Goal: Check status: Check status

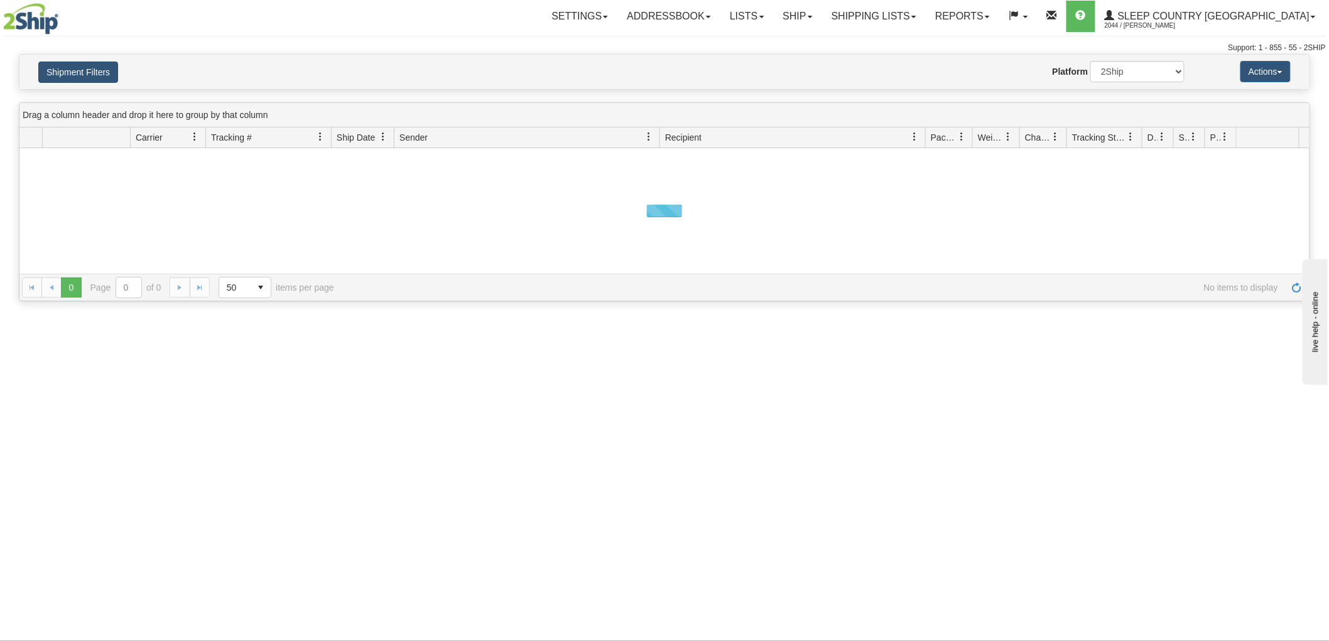
click at [111, 82] on button "Shipment Filters" at bounding box center [78, 72] width 80 height 21
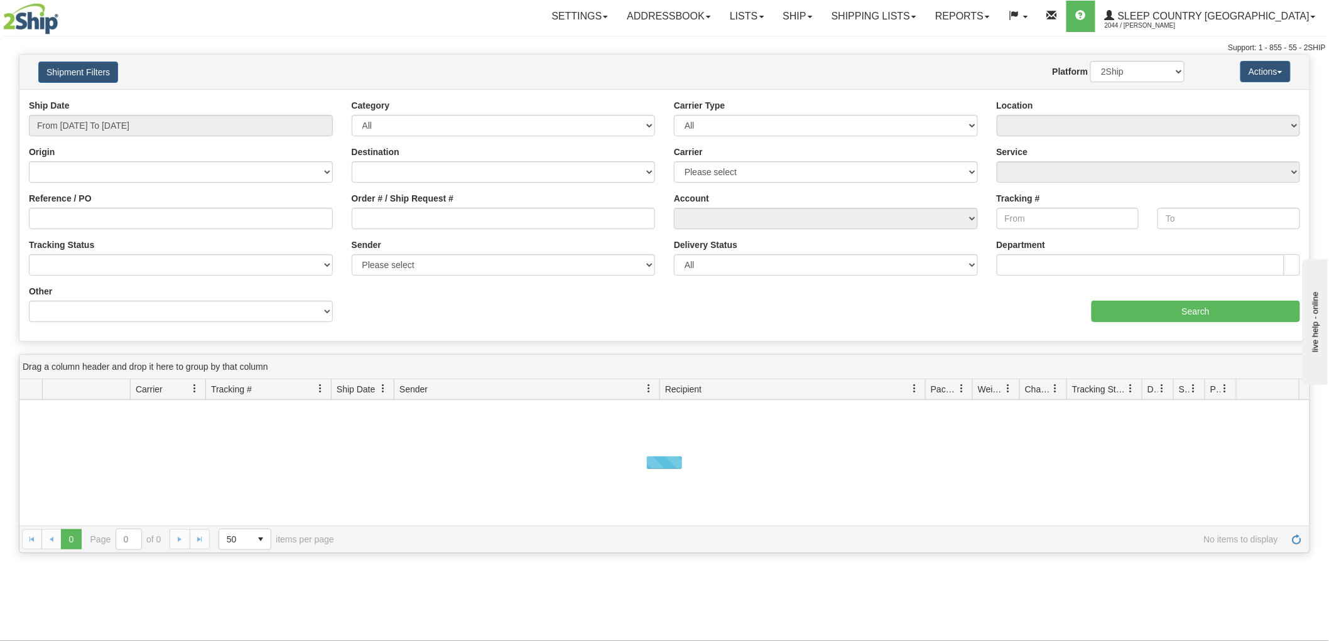
click at [126, 113] on div "Ship Date From [DATE] To [DATE]" at bounding box center [181, 117] width 304 height 37
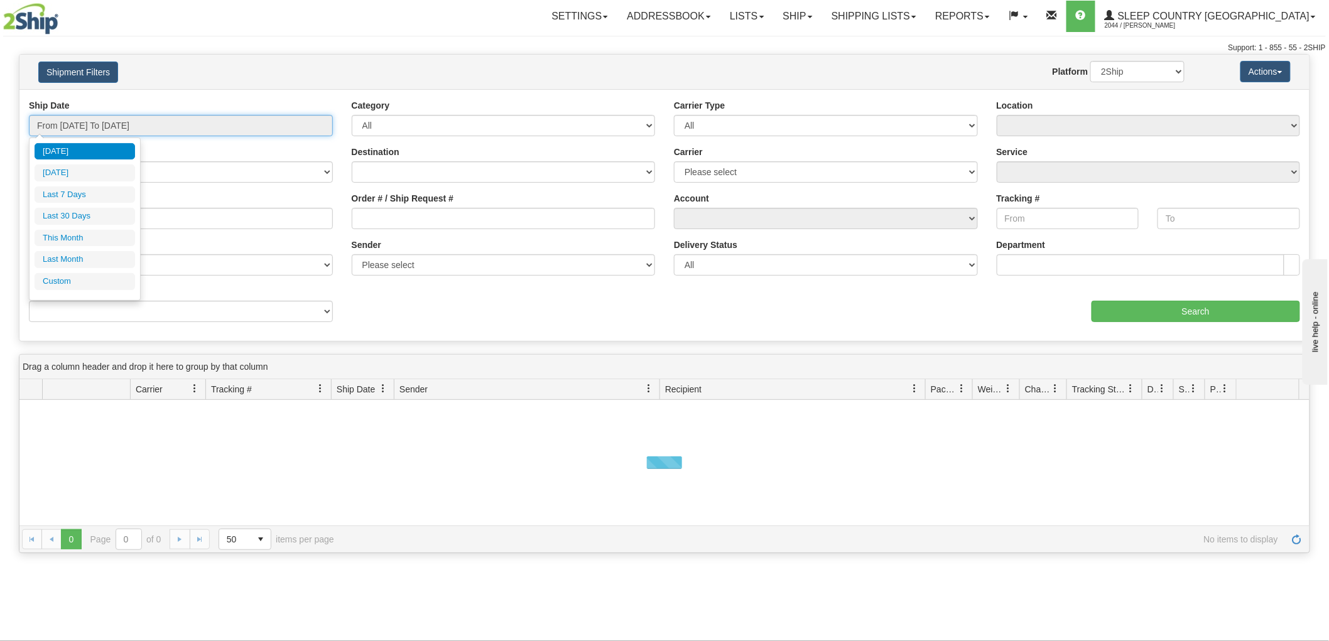
click at [128, 116] on input "From [DATE] To [DATE]" at bounding box center [181, 125] width 304 height 21
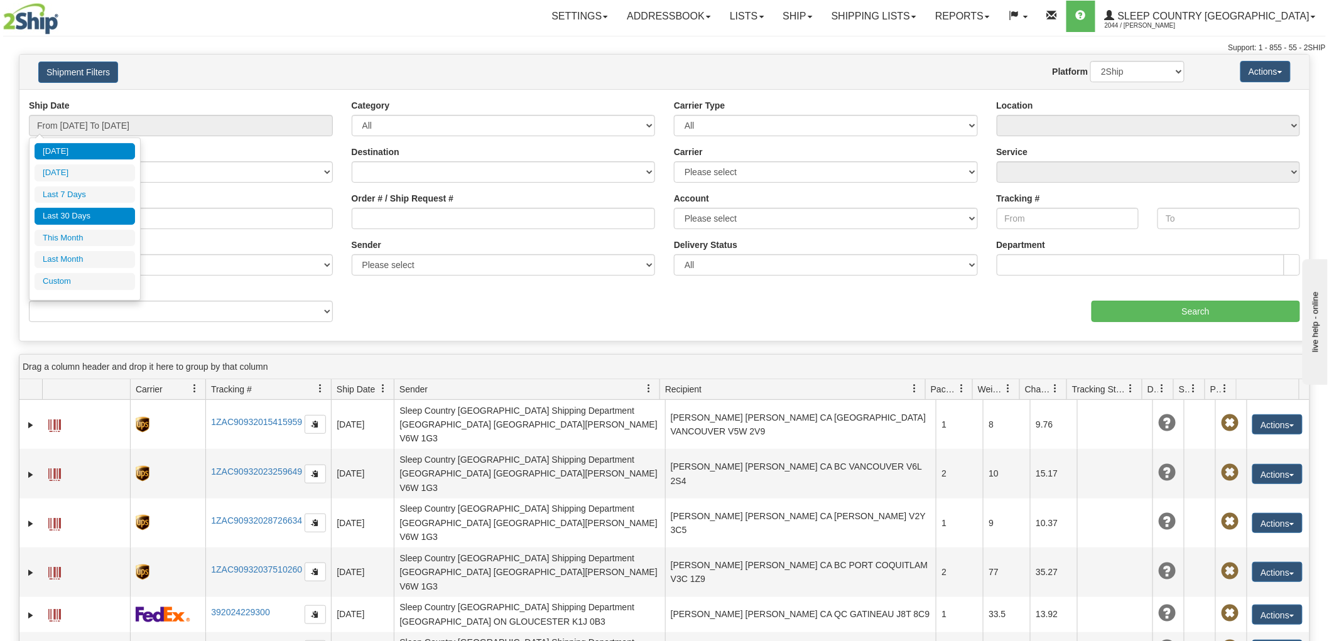
click at [107, 212] on li "Last 30 Days" at bounding box center [85, 216] width 100 height 17
type input "From [DATE] To [DATE]"
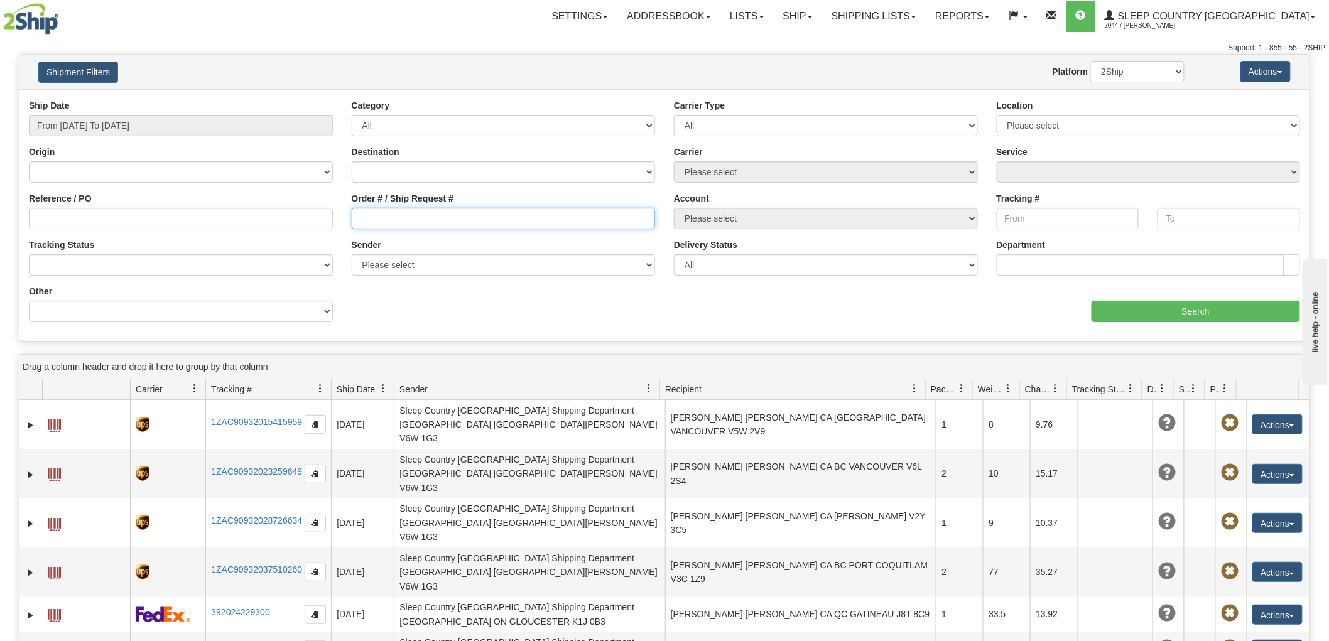
click at [457, 215] on input "Order # / Ship Request #" at bounding box center [504, 218] width 304 height 21
paste input "9008H937165"
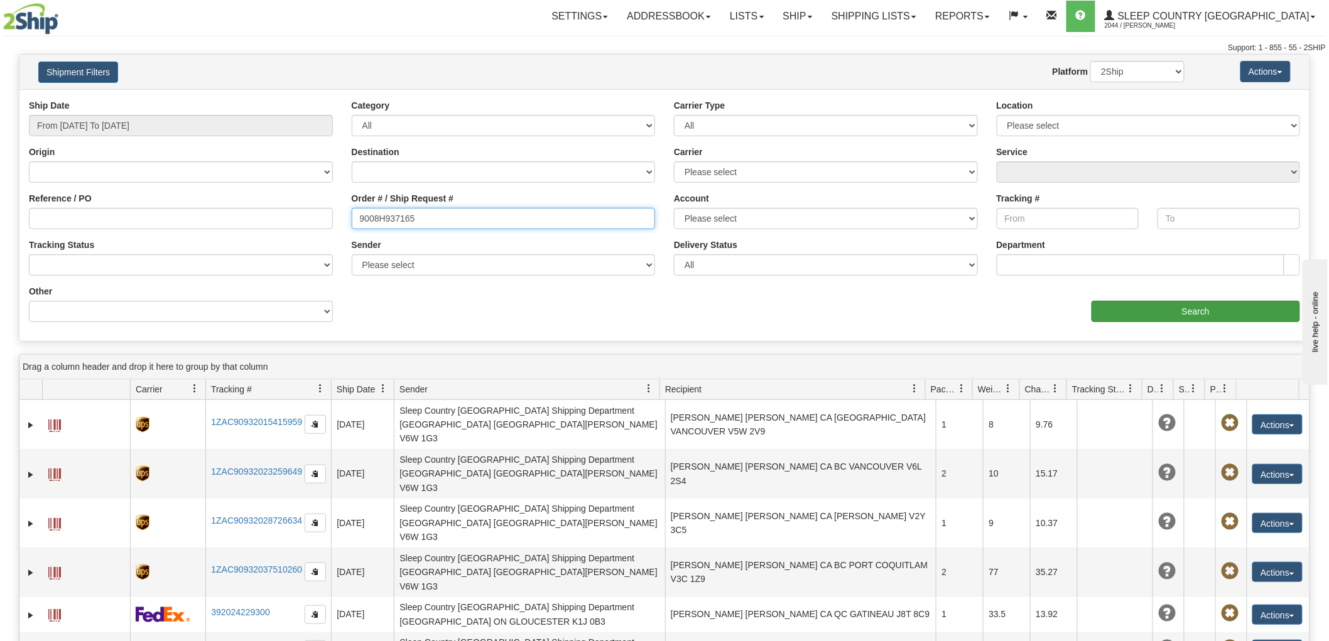
type input "9008H937165"
click at [1164, 315] on input "Search" at bounding box center [1195, 311] width 208 height 21
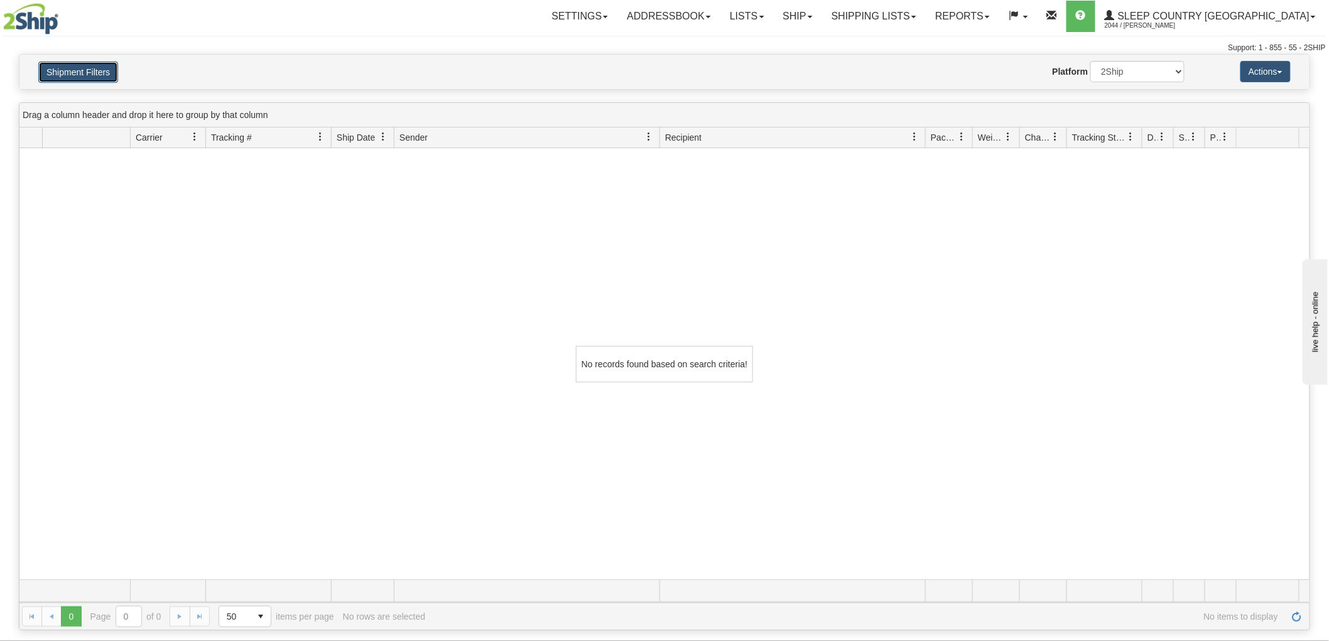
click at [104, 72] on button "Shipment Filters" at bounding box center [78, 72] width 80 height 21
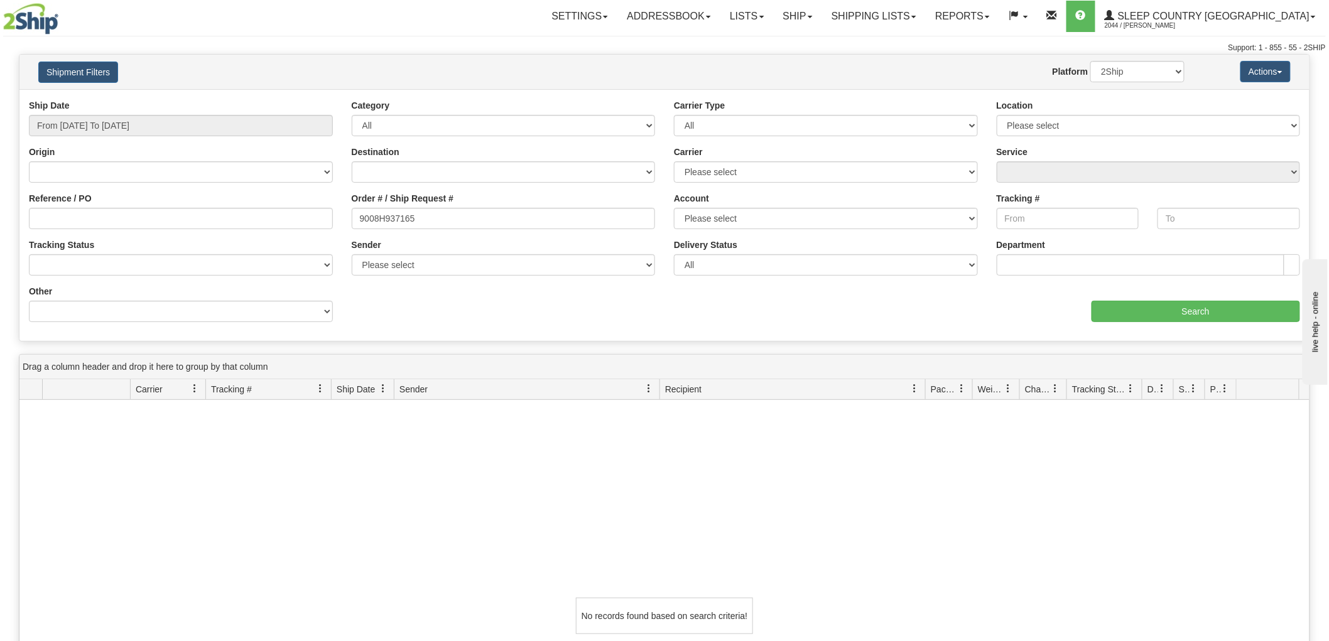
click at [1145, 85] on div "Shipment Filters Website Agent Nothing selected Client User Platform 2Ship Impo…" at bounding box center [664, 72] width 1290 height 35
click at [1143, 78] on select "2Ship Imported" at bounding box center [1137, 71] width 94 height 21
select select "1"
click at [1090, 61] on select "2Ship Imported" at bounding box center [1137, 71] width 94 height 21
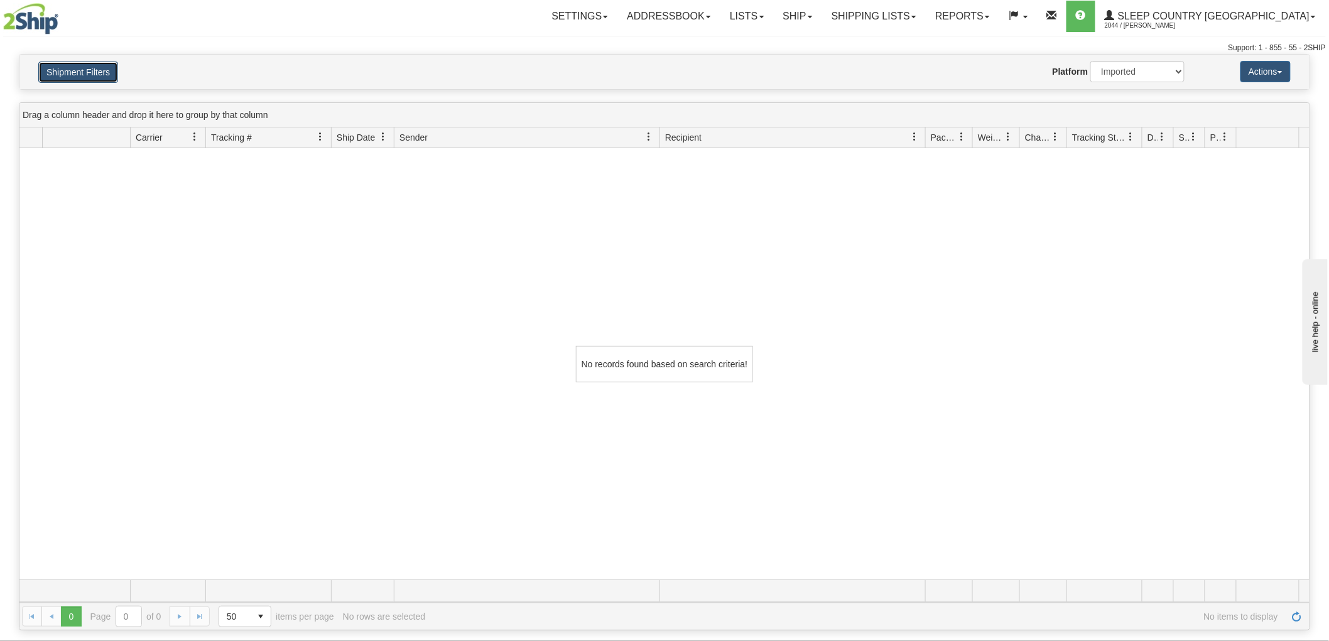
click at [88, 62] on button "Shipment Filters" at bounding box center [78, 72] width 80 height 21
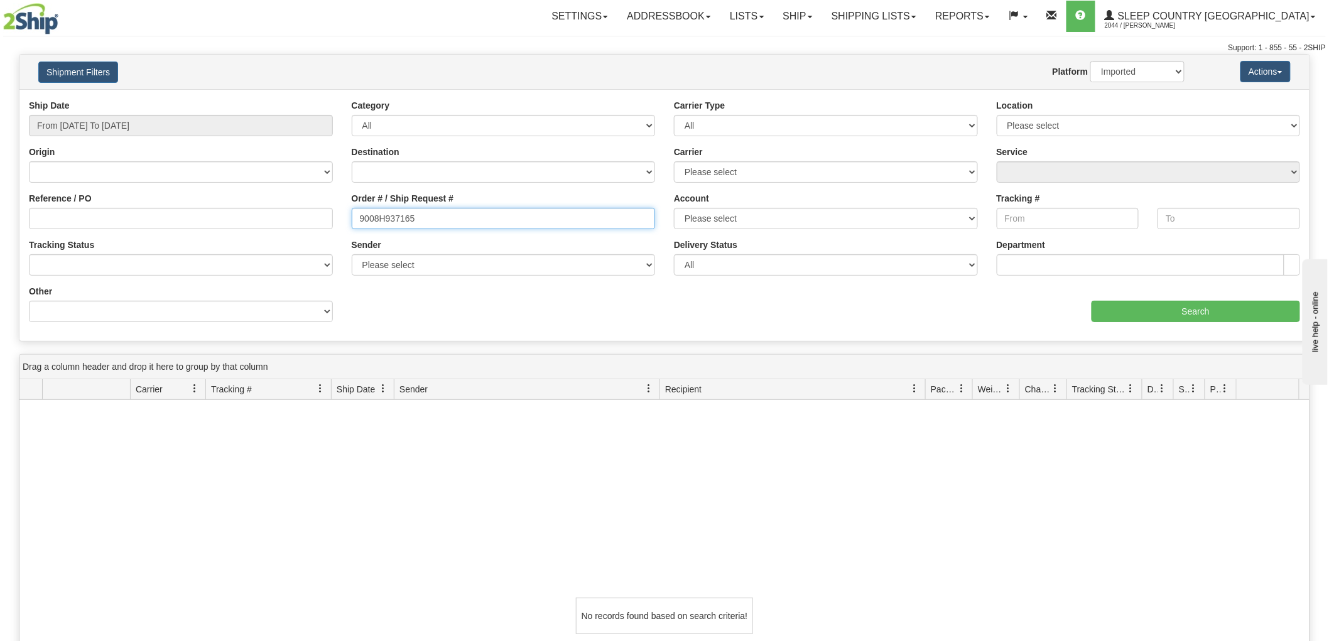
click at [546, 215] on input "9008H937165" at bounding box center [504, 218] width 304 height 21
click at [202, 451] on div "No records found based on search criteria!" at bounding box center [664, 615] width 1290 height 431
click at [480, 214] on input "9008H937165" at bounding box center [504, 218] width 304 height 21
click at [153, 223] on input "Reference / PO" at bounding box center [181, 218] width 304 height 21
paste input "9008H937165"
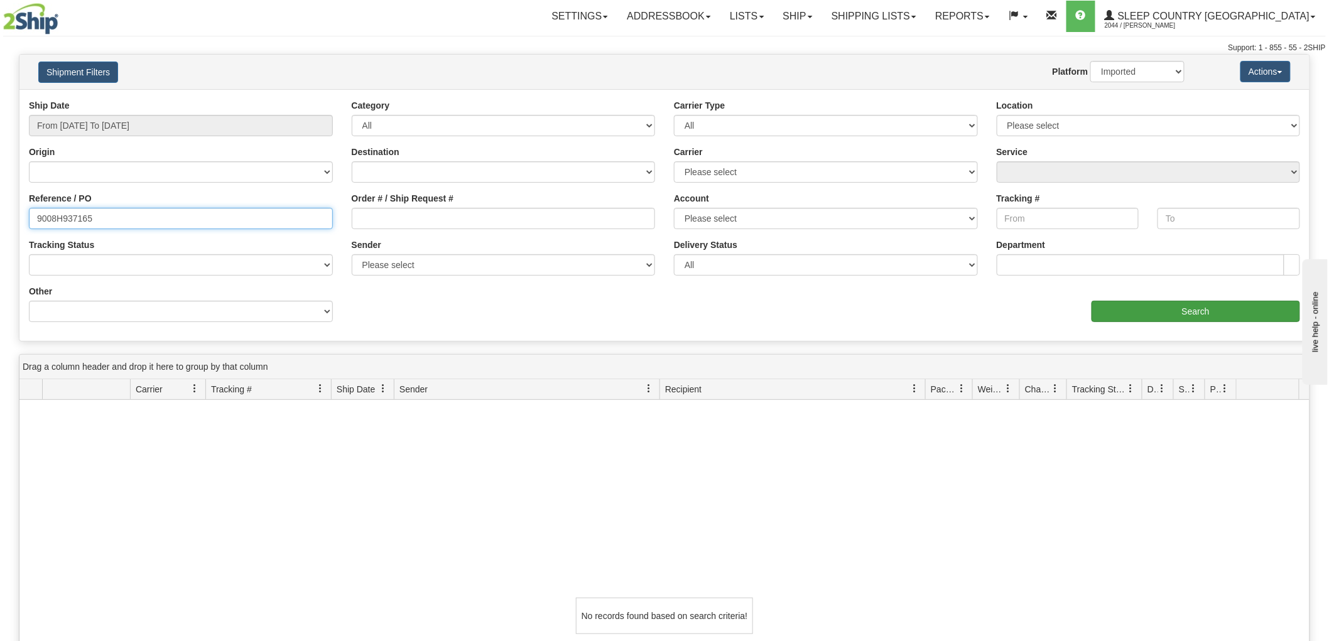
type input "9008H937165"
click at [1152, 315] on input "Search" at bounding box center [1195, 311] width 208 height 21
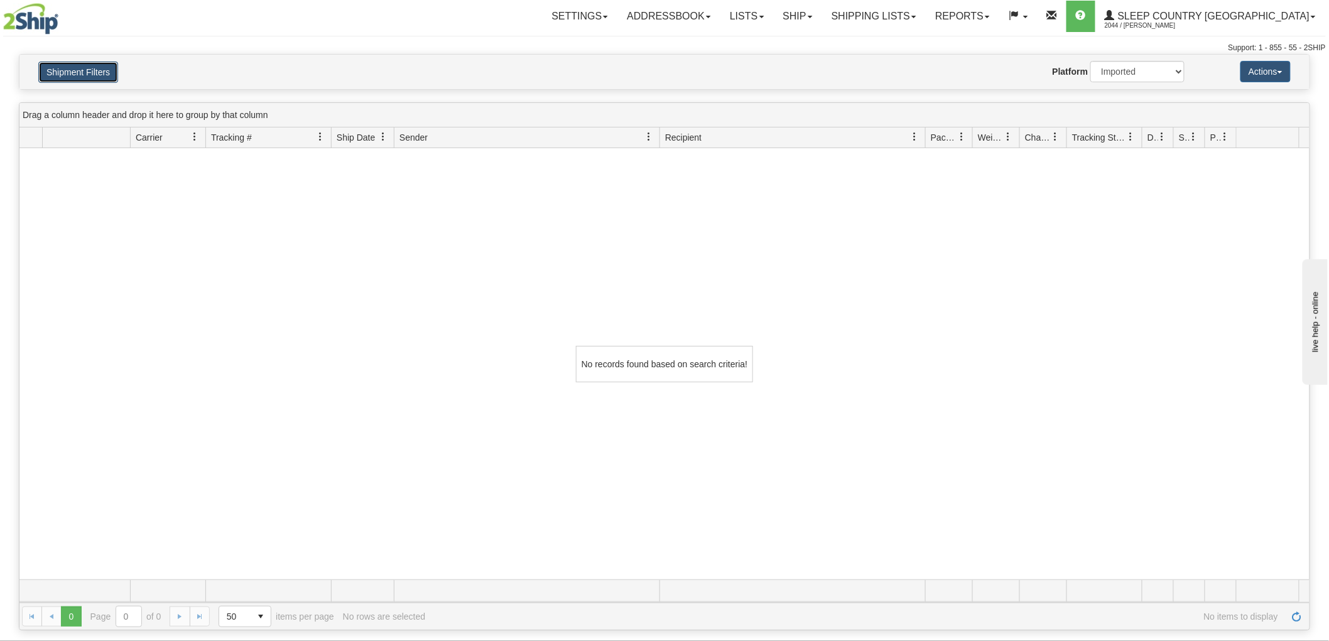
drag, startPoint x: 85, startPoint y: 73, endPoint x: 87, endPoint y: 82, distance: 9.0
click at [84, 72] on button "Shipment Filters" at bounding box center [78, 72] width 80 height 21
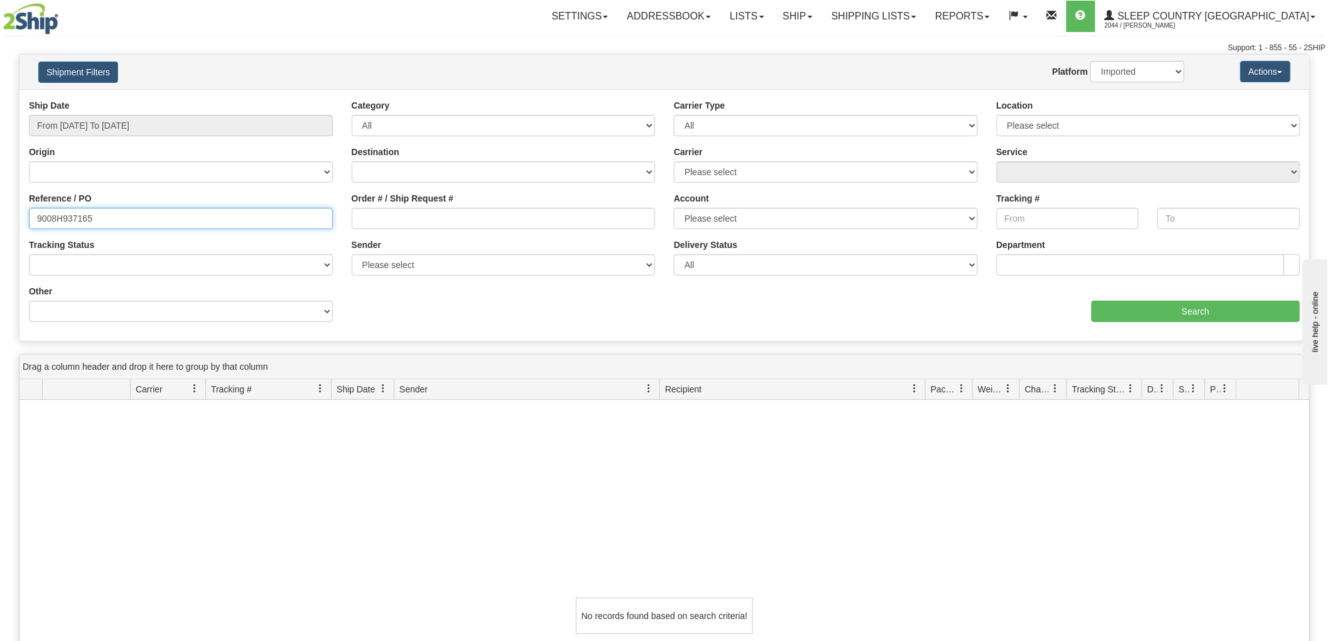
click at [228, 217] on input "9008H937165" at bounding box center [181, 218] width 304 height 21
click at [436, 219] on input "Order # / Ship Request #" at bounding box center [504, 218] width 304 height 21
paste input "9008H937165"
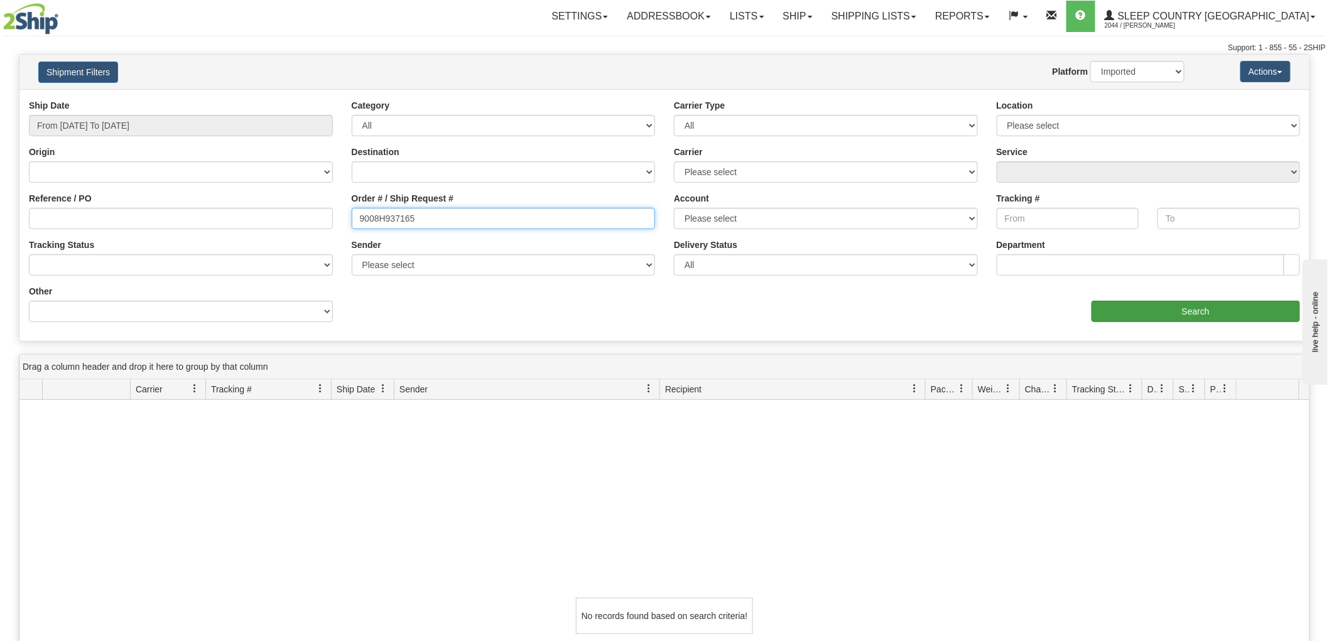
type input "9008H937165"
click at [1167, 315] on input "Search" at bounding box center [1195, 311] width 208 height 21
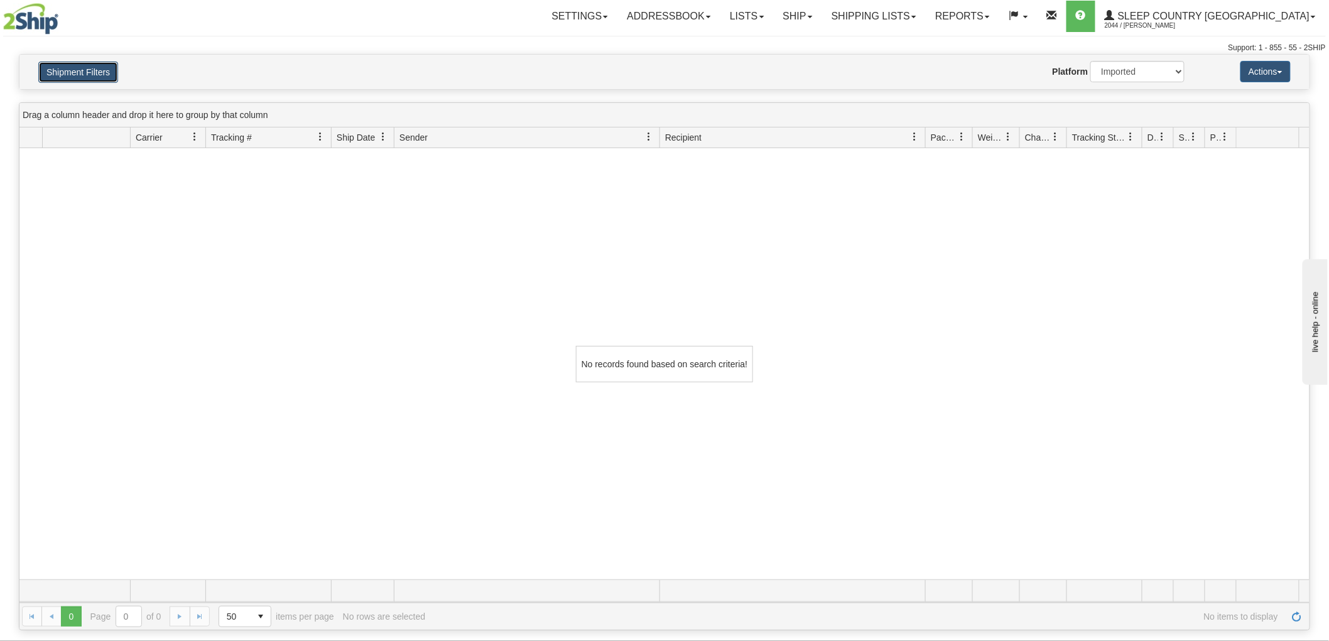
click at [97, 80] on button "Shipment Filters" at bounding box center [78, 72] width 80 height 21
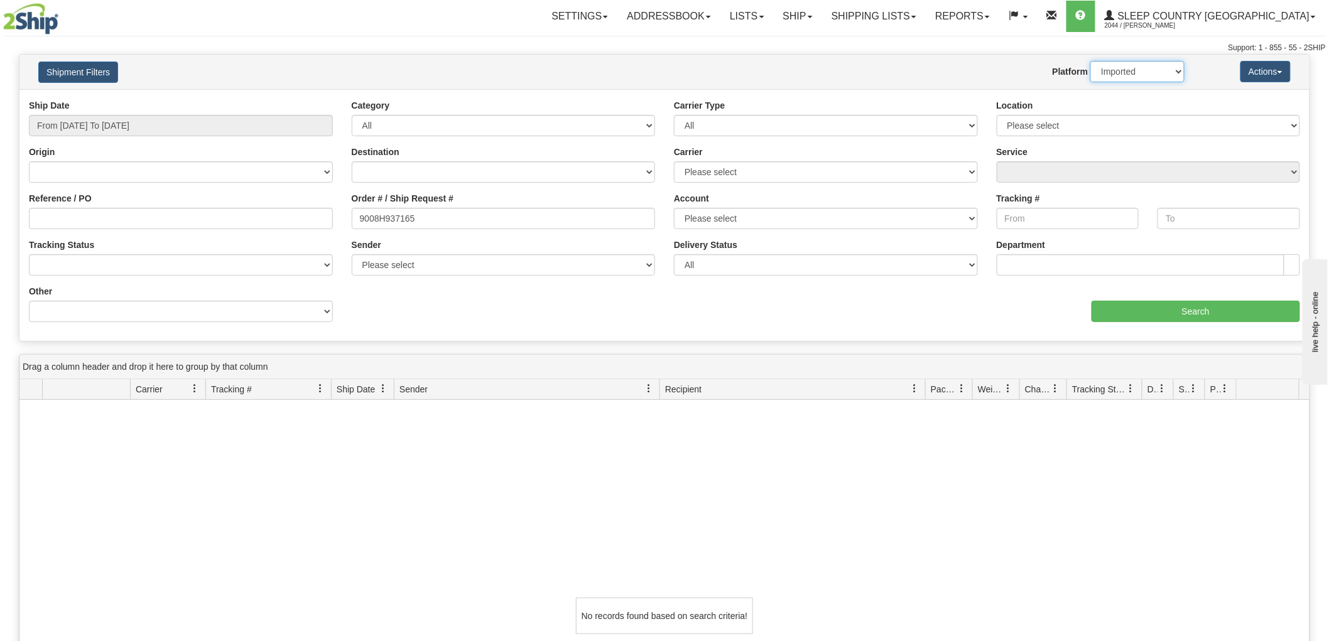
click at [1147, 70] on select "2Ship Imported" at bounding box center [1137, 71] width 94 height 21
select select "0"
click at [1090, 61] on select "2Ship Imported" at bounding box center [1137, 71] width 94 height 21
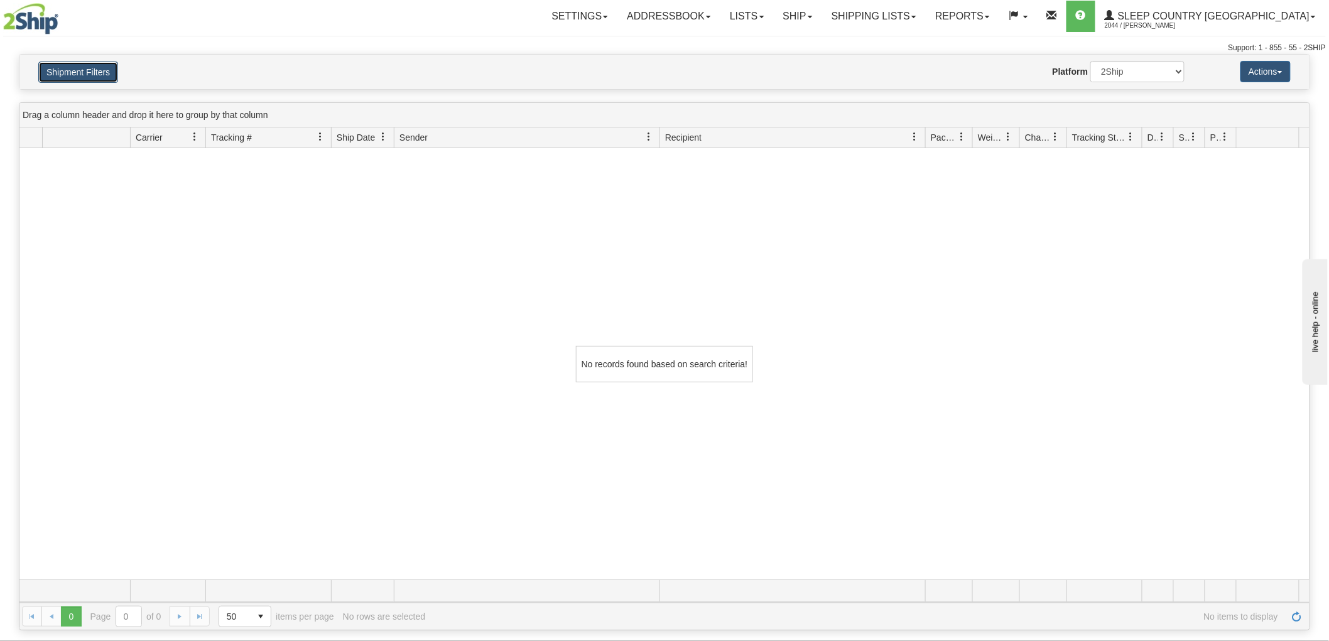
click at [77, 65] on button "Shipment Filters" at bounding box center [78, 72] width 80 height 21
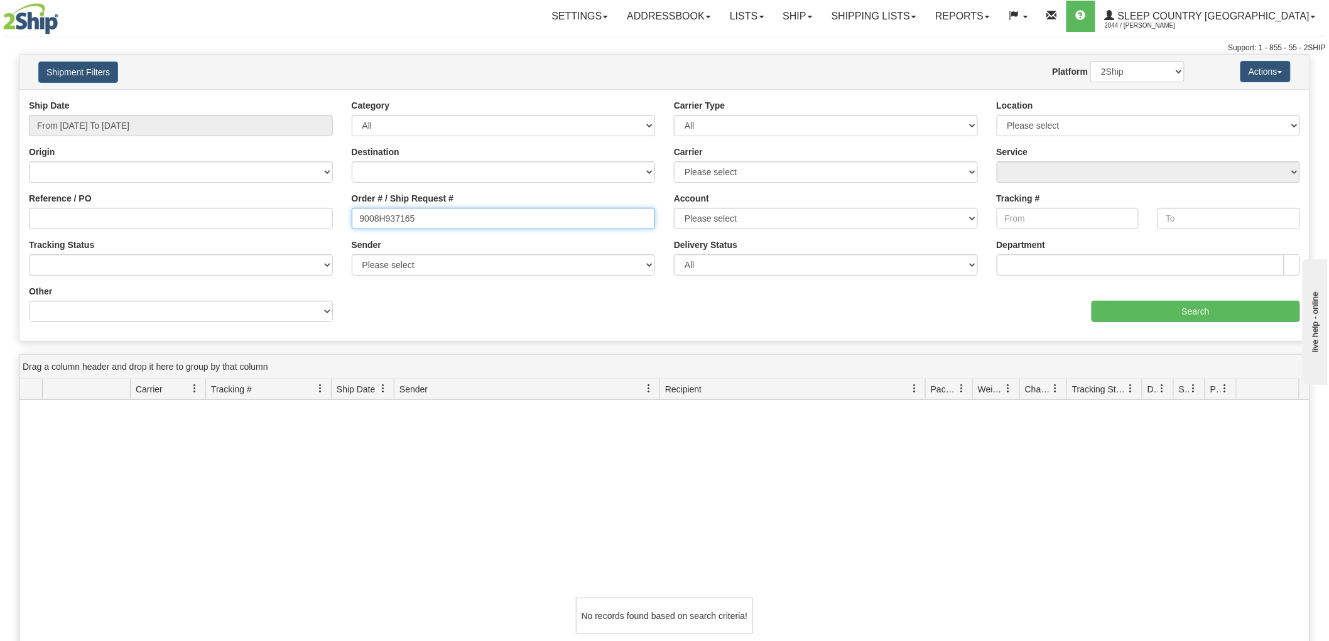
click at [516, 211] on input "9008H937165" at bounding box center [504, 218] width 304 height 21
click at [93, 480] on div "No records found based on search criteria!" at bounding box center [664, 615] width 1290 height 431
